Goal: Transaction & Acquisition: Purchase product/service

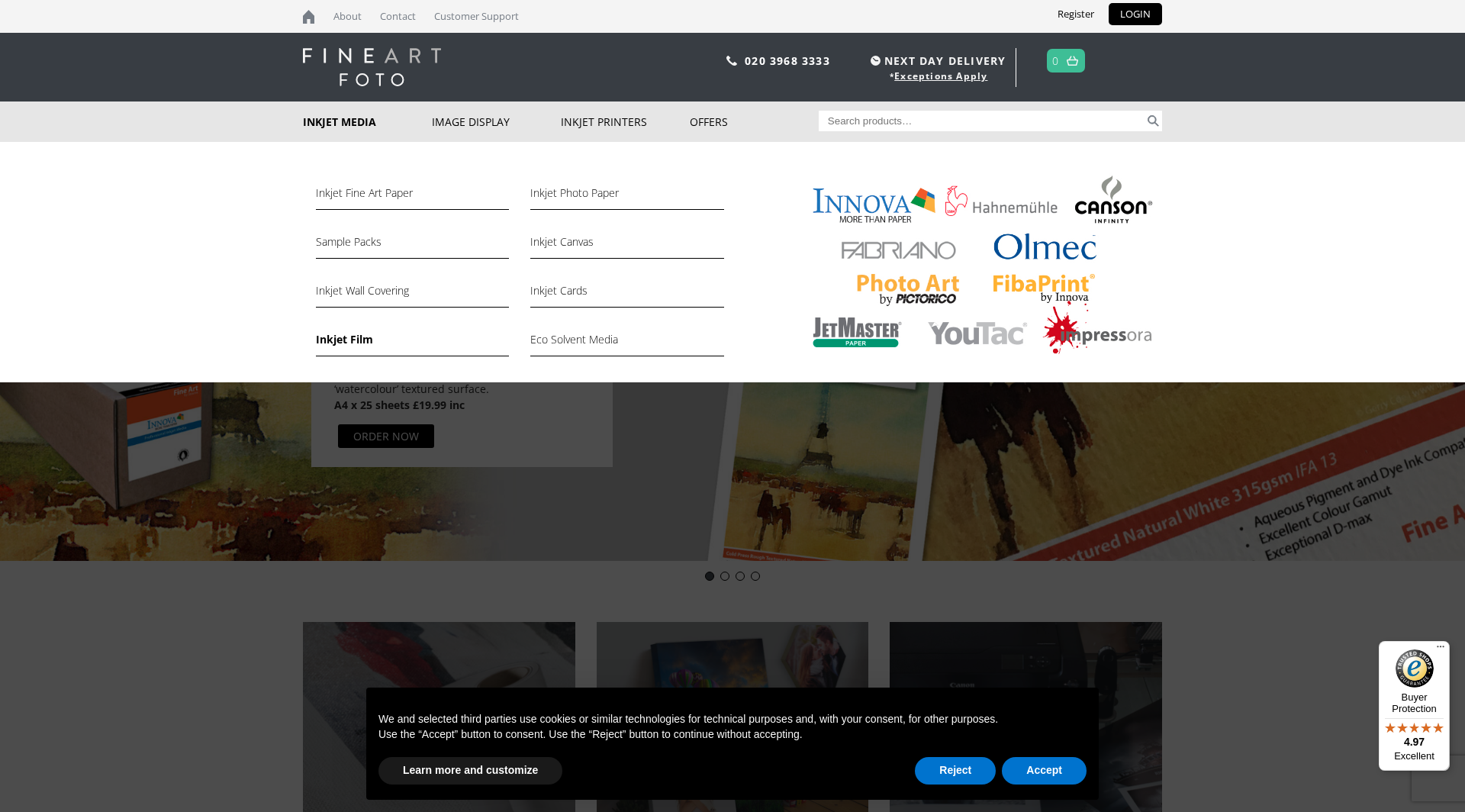
click at [350, 339] on link "Inkjet Film" at bounding box center [413, 344] width 193 height 26
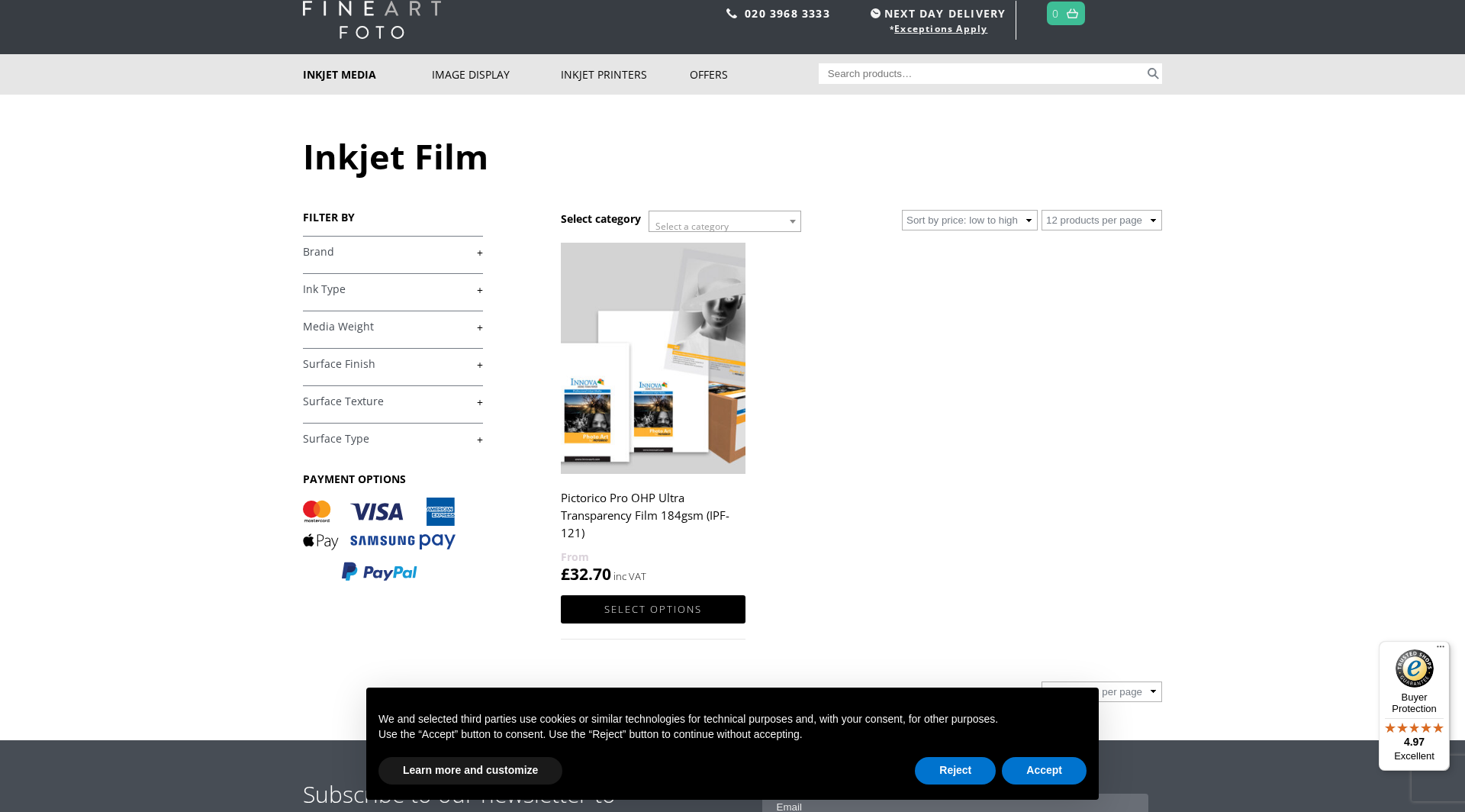
scroll to position [74, 0]
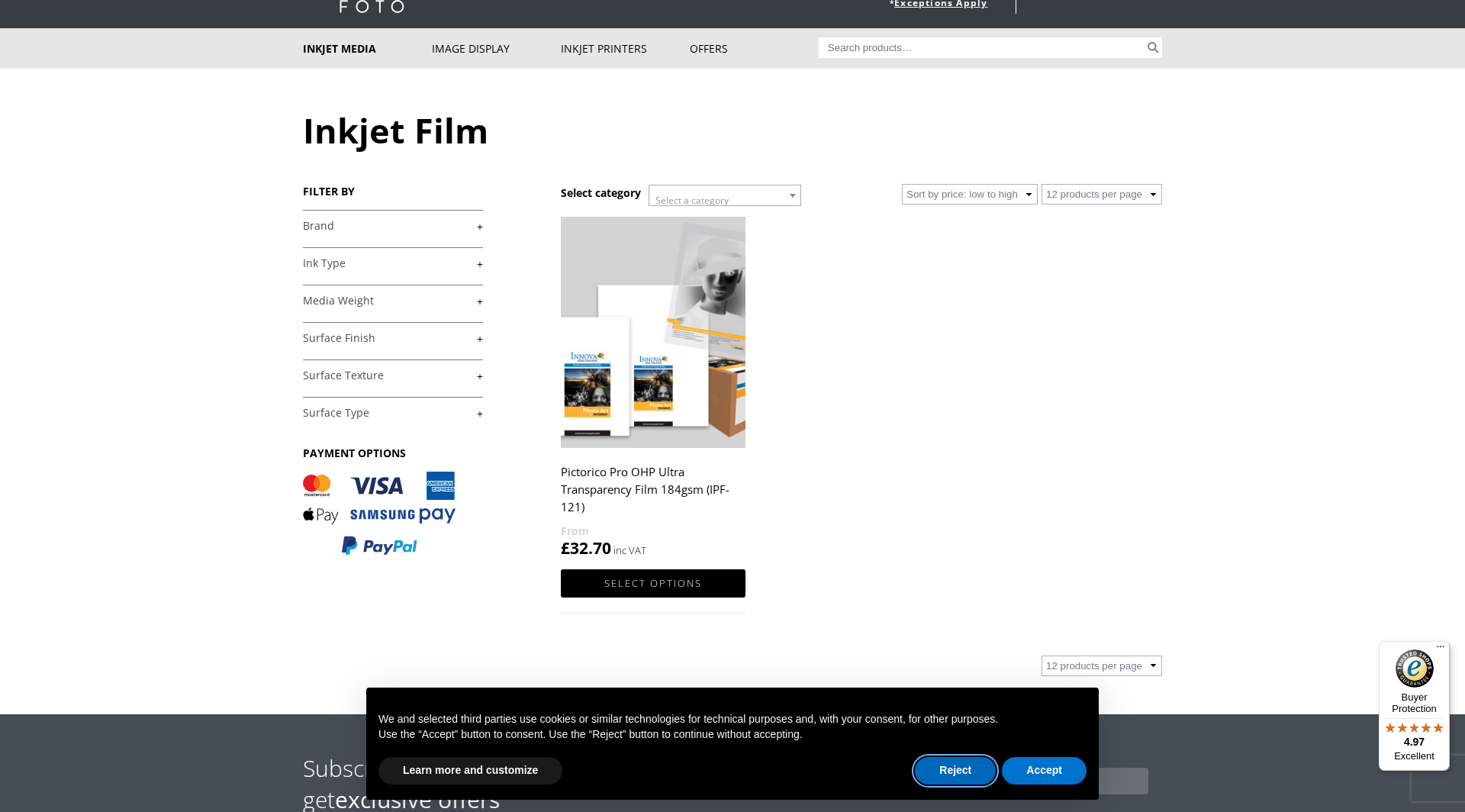
click at [946, 776] on button "Reject" at bounding box center [955, 771] width 81 height 28
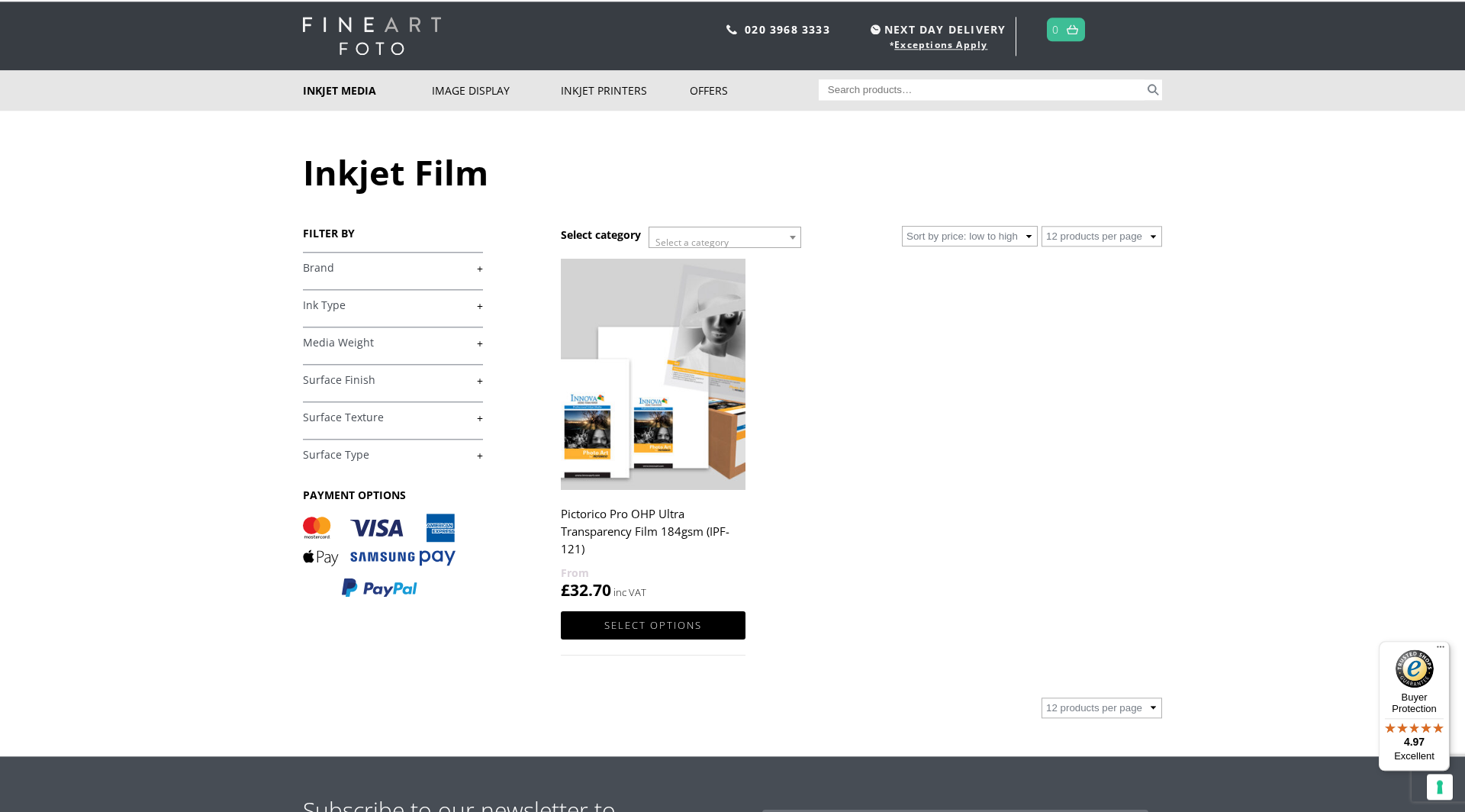
scroll to position [0, 0]
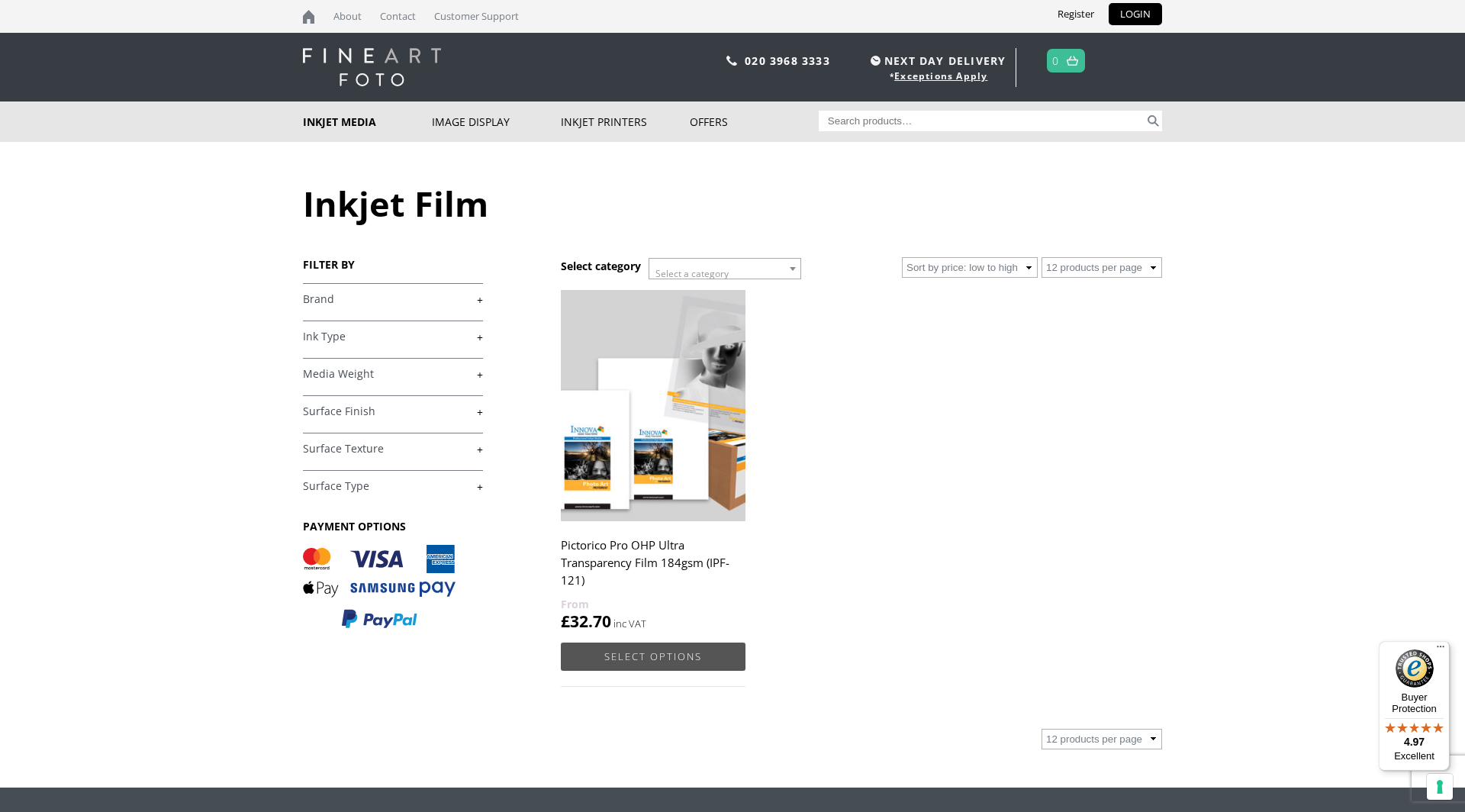
click at [621, 657] on link "Select options" at bounding box center [653, 657] width 184 height 28
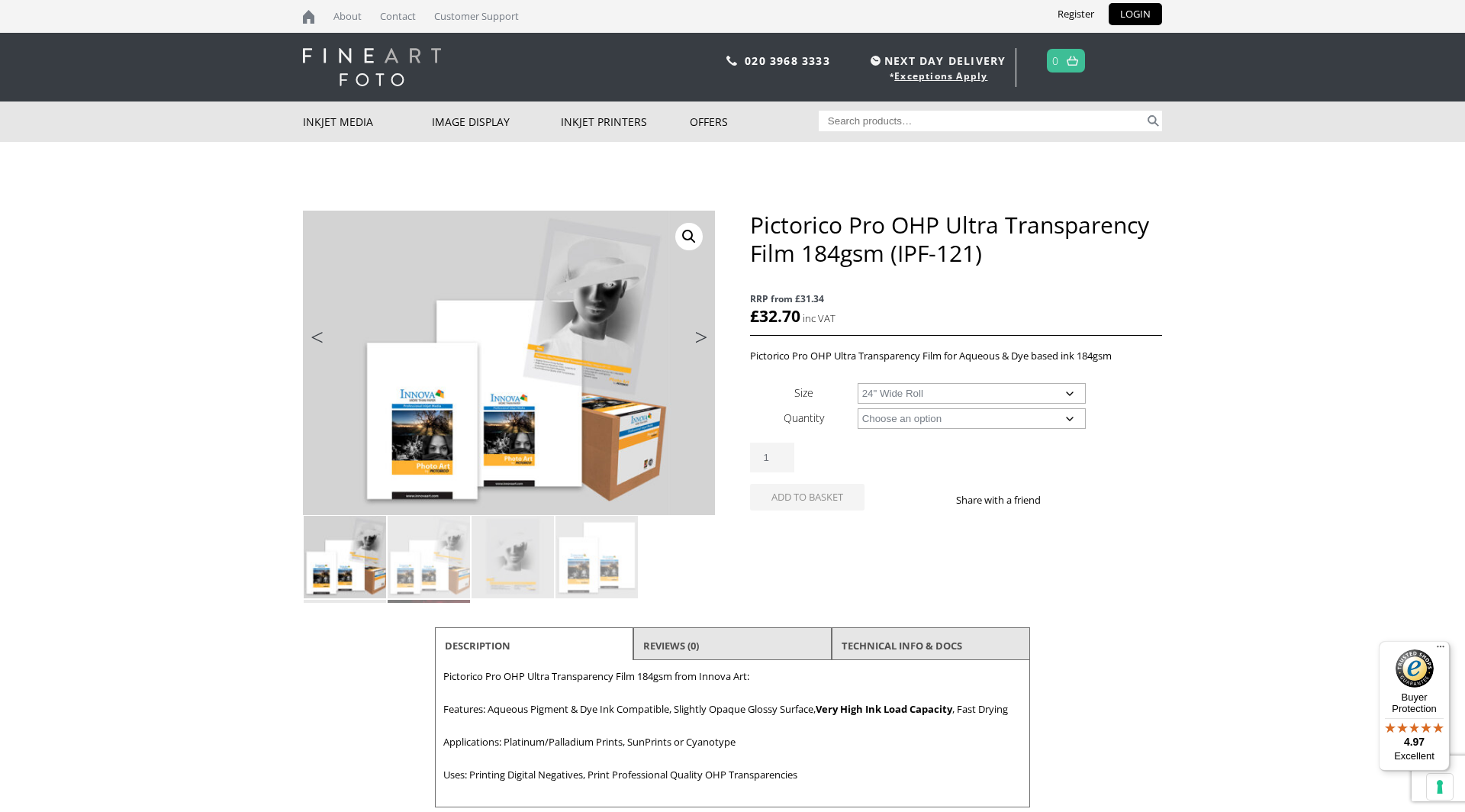
select select "24-wide-roll"
select select "20m"
select select "24-wide-roll"
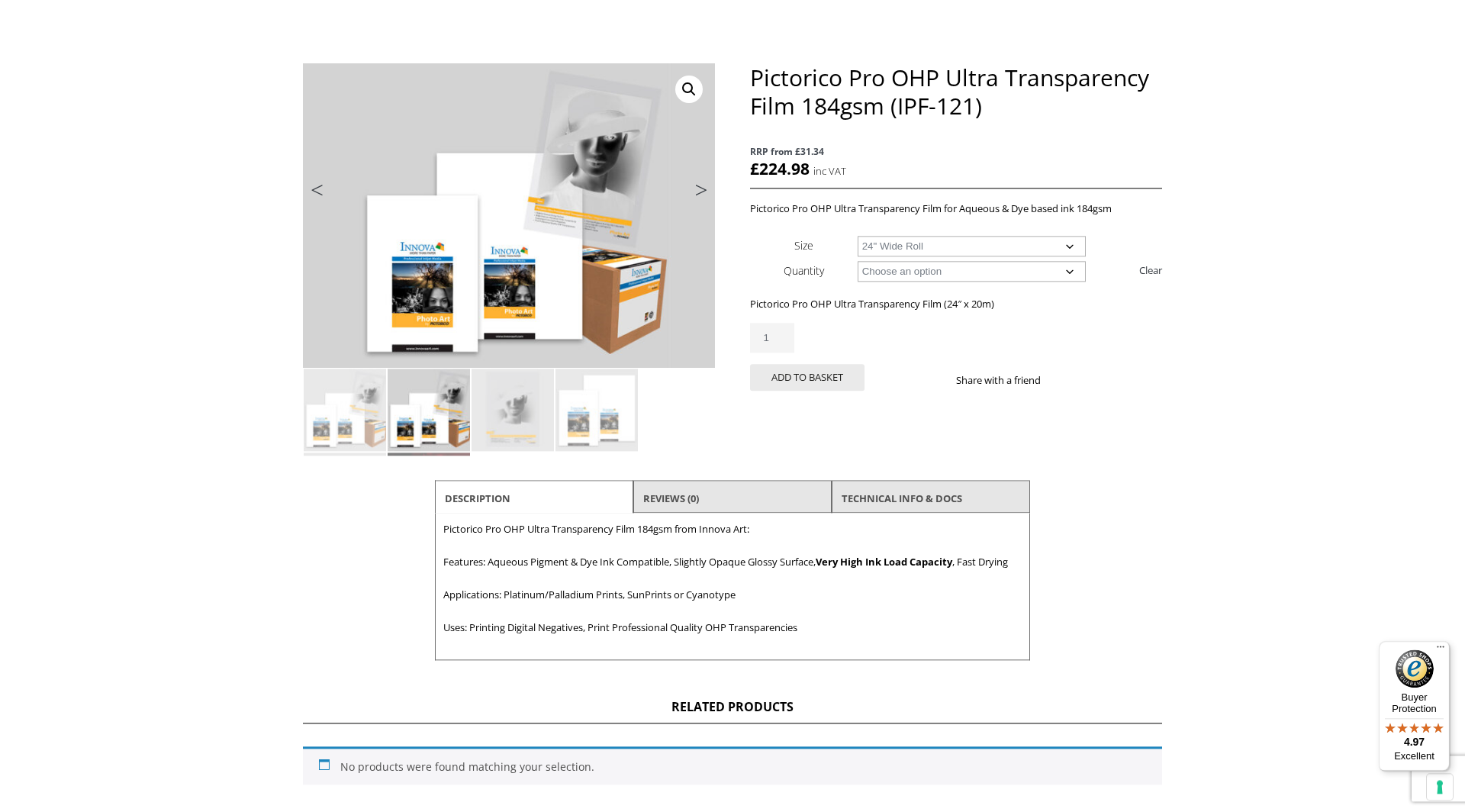
scroll to position [74, 0]
